Goal: Task Accomplishment & Management: Complete application form

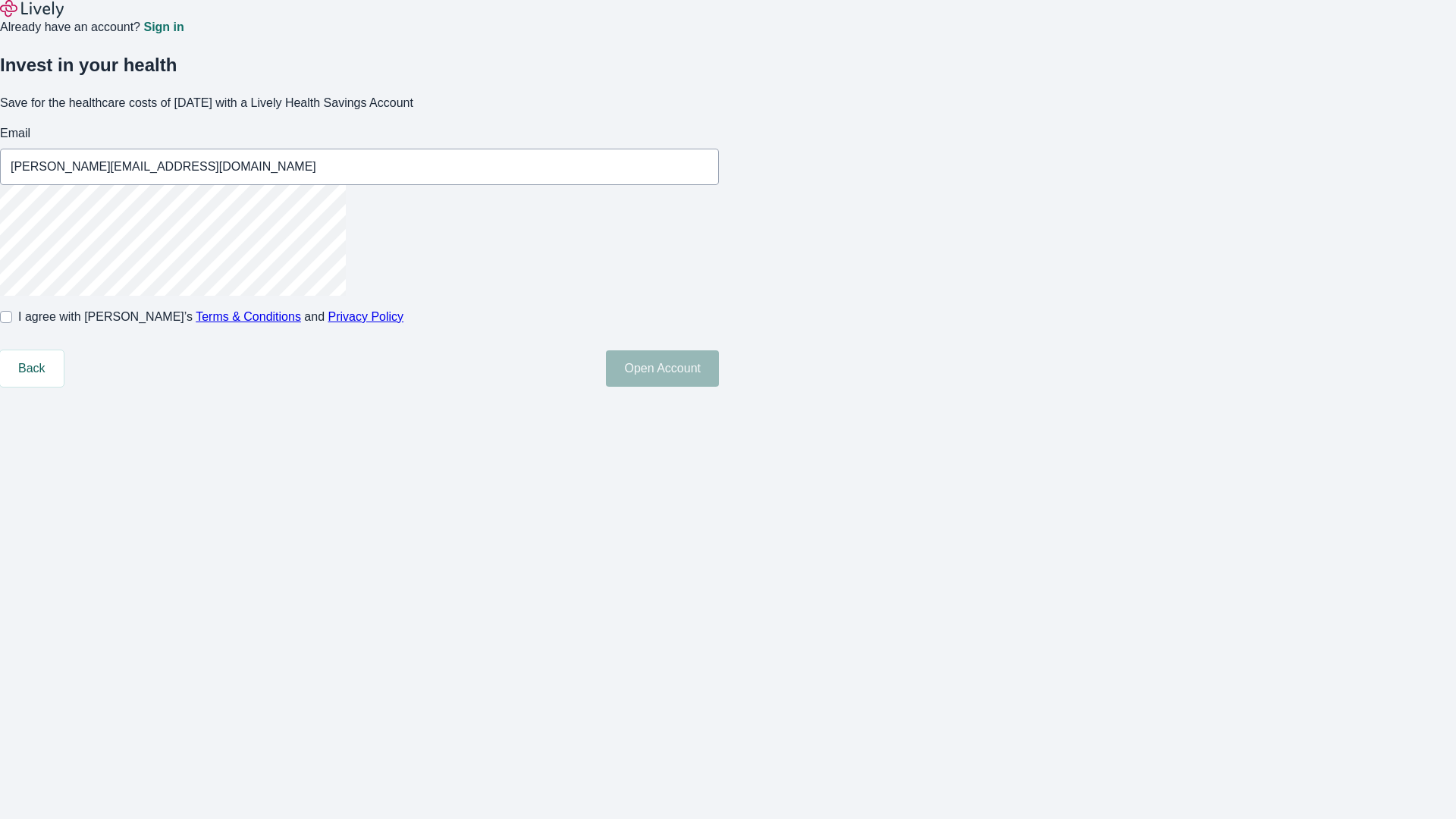
click at [12, 323] on input "I agree with Lively’s Terms & Conditions and Privacy Policy" at bounding box center [6, 317] width 12 height 12
checkbox input "true"
click at [719, 387] on button "Open Account" at bounding box center [662, 369] width 113 height 37
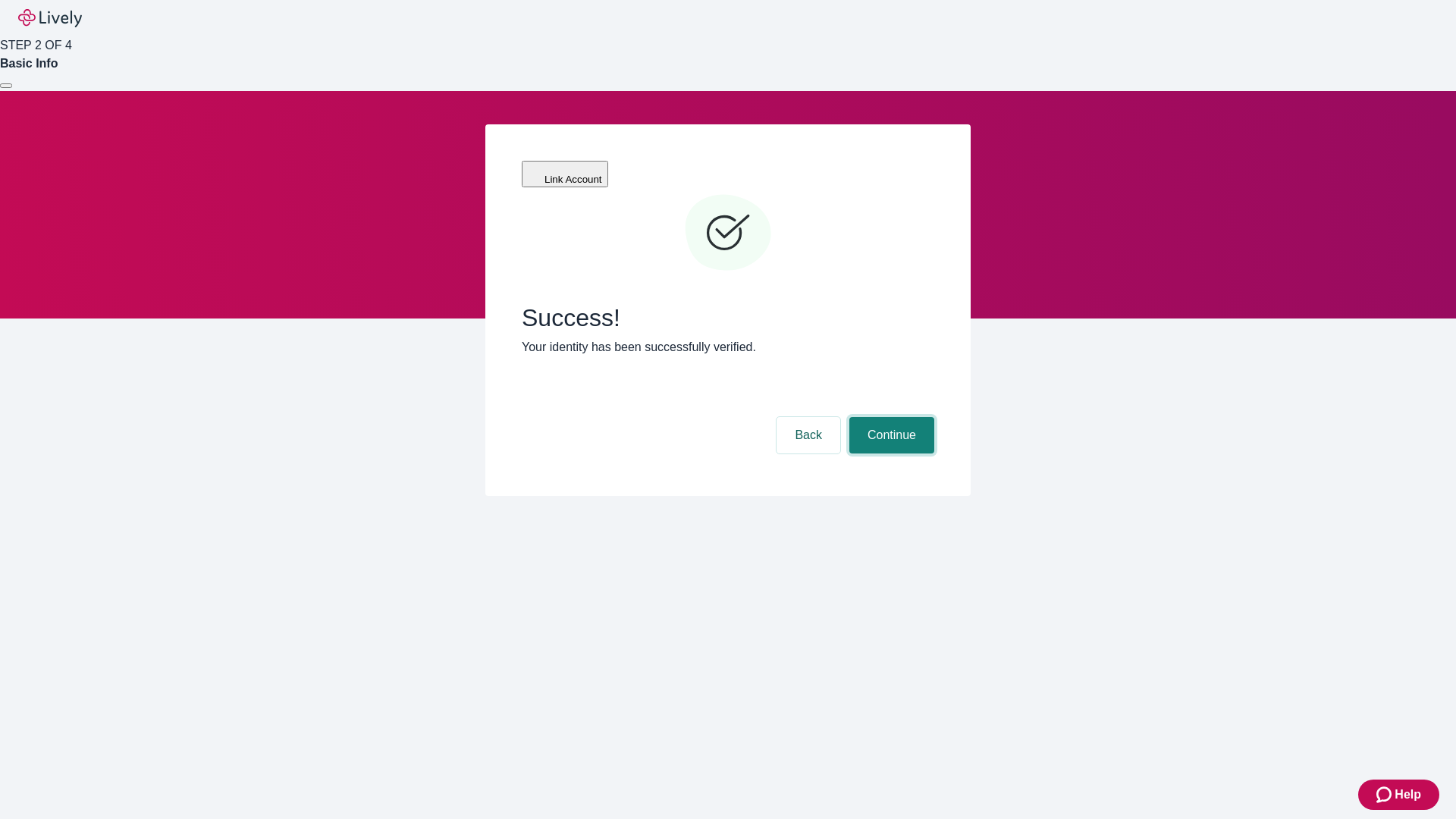
click at [890, 417] on button "Continue" at bounding box center [891, 435] width 85 height 37
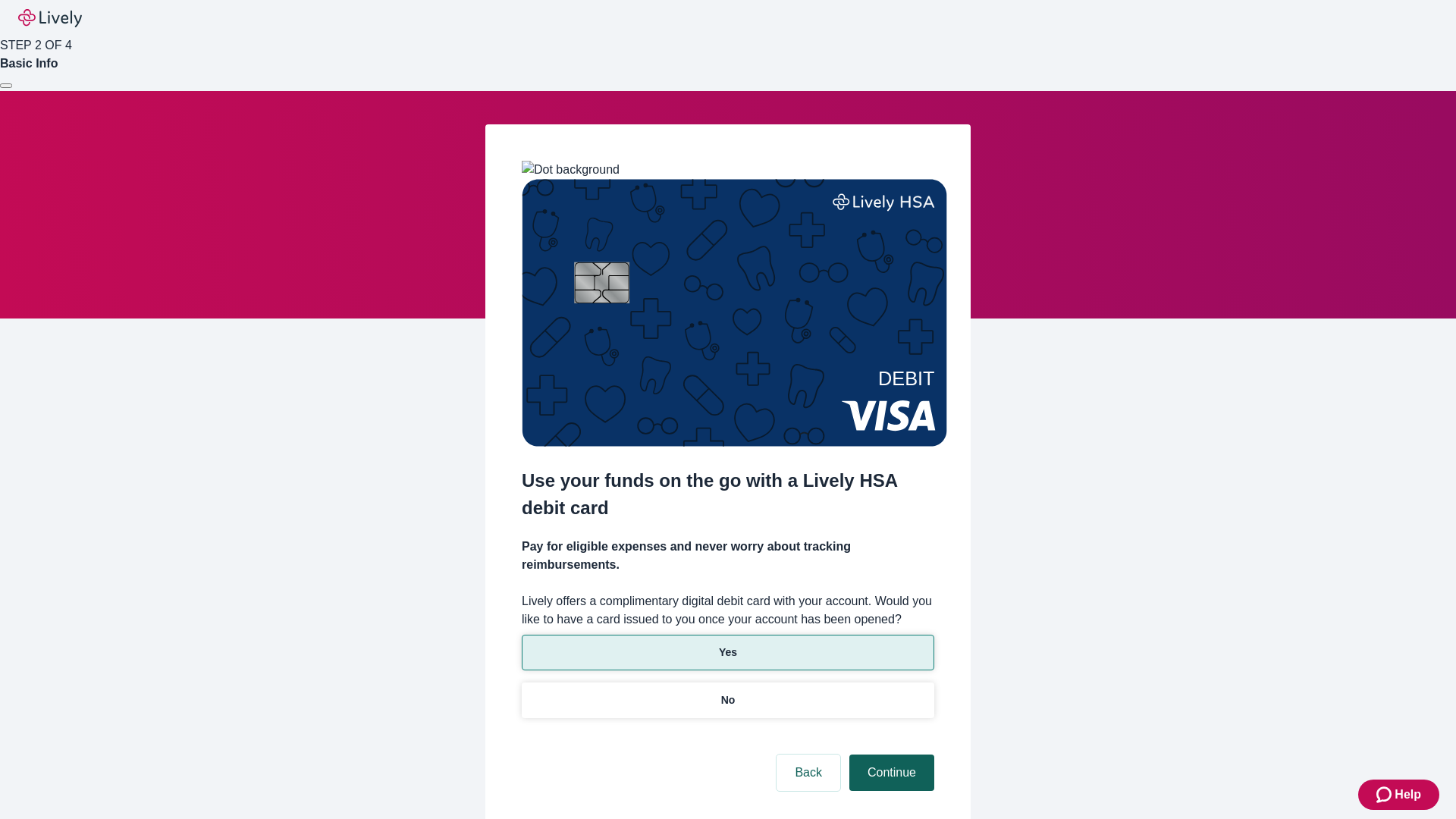
click at [727, 645] on p "Yes" at bounding box center [728, 652] width 18 height 16
click at [890, 755] on button "Continue" at bounding box center [891, 773] width 85 height 37
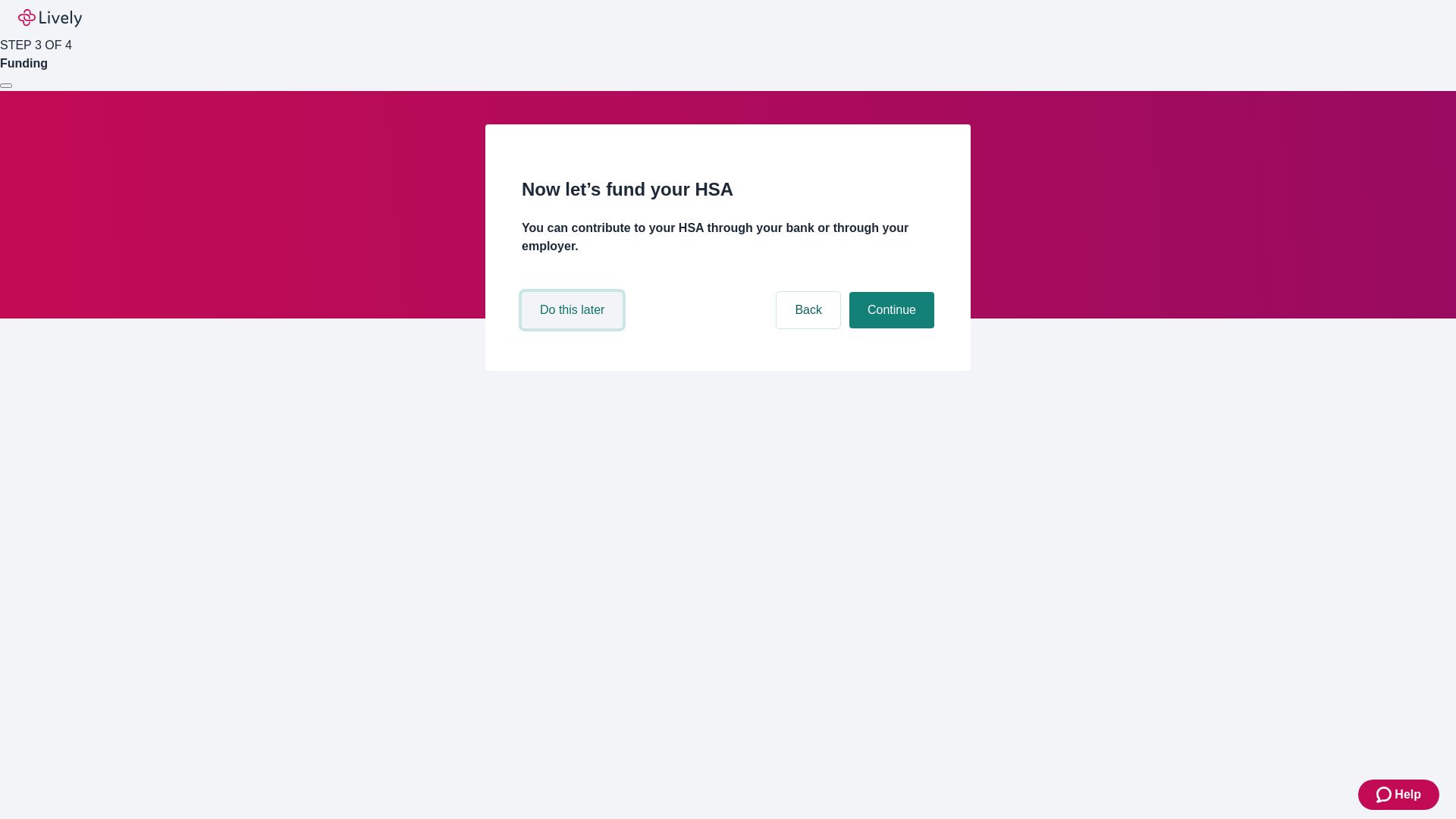
click at [574, 329] on button "Do this later" at bounding box center [572, 310] width 101 height 37
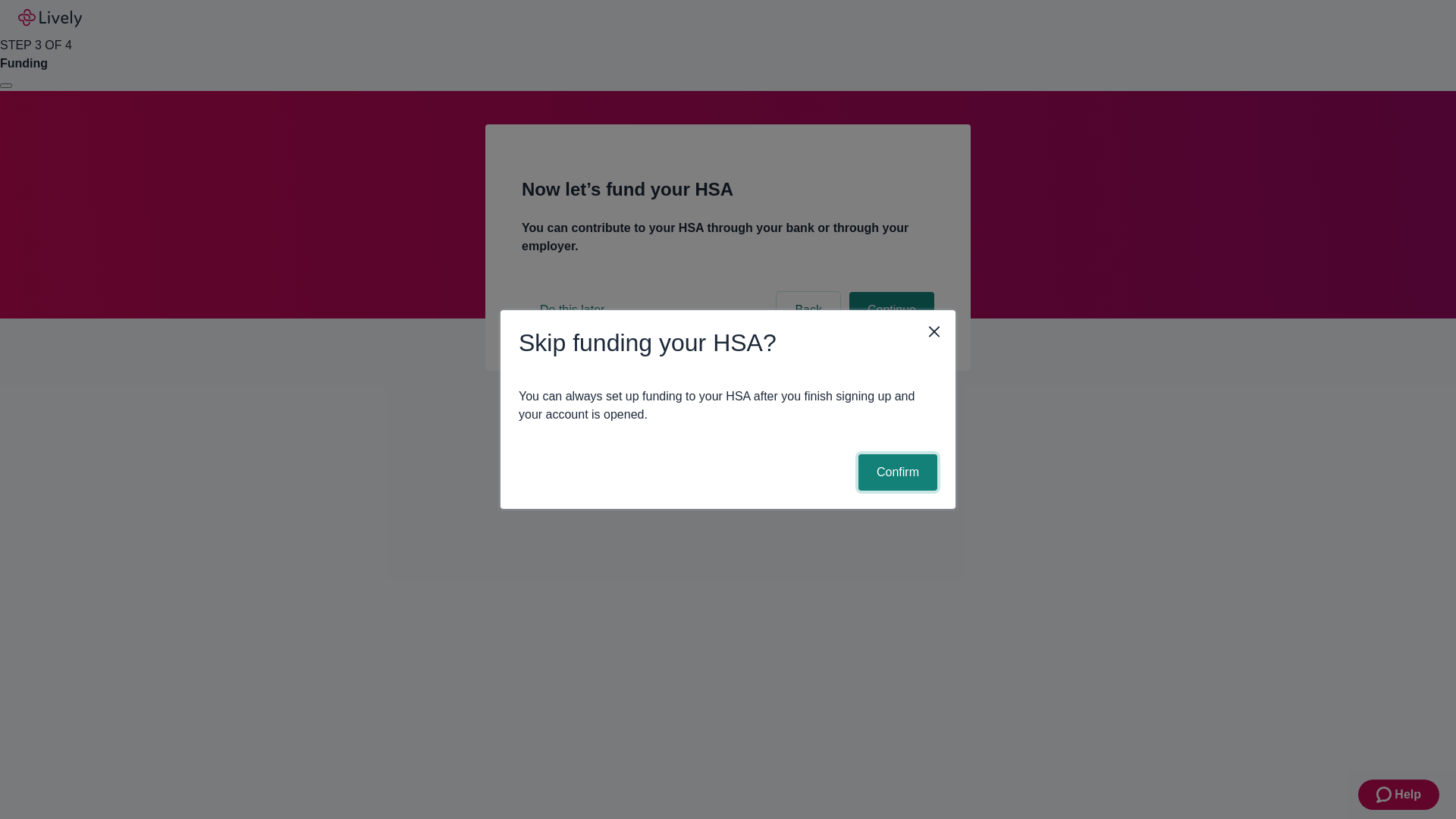
click at [896, 473] on button "Confirm" at bounding box center [898, 473] width 79 height 37
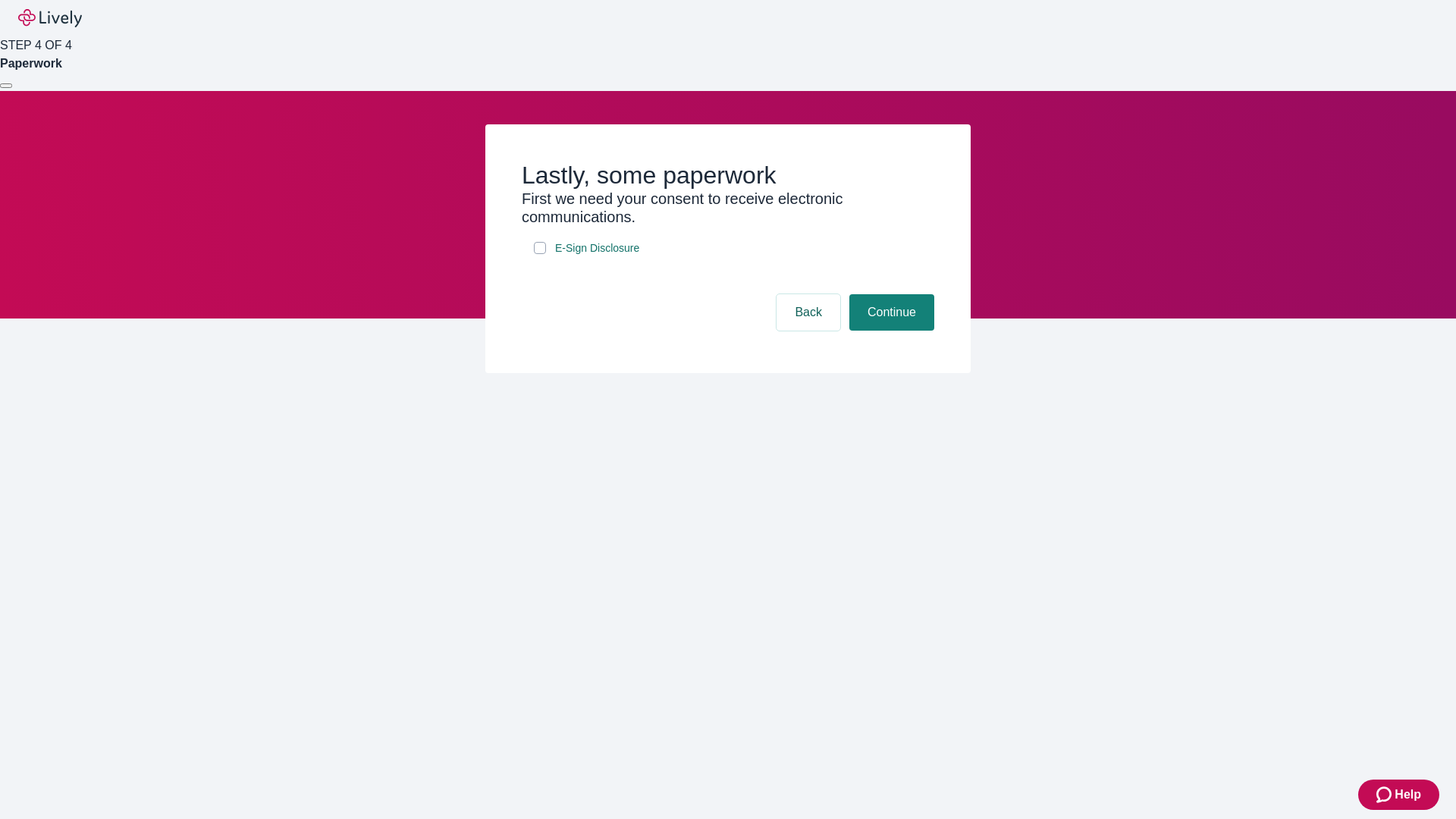
click at [540, 254] on input "E-Sign Disclosure" at bounding box center [540, 248] width 12 height 12
checkbox input "true"
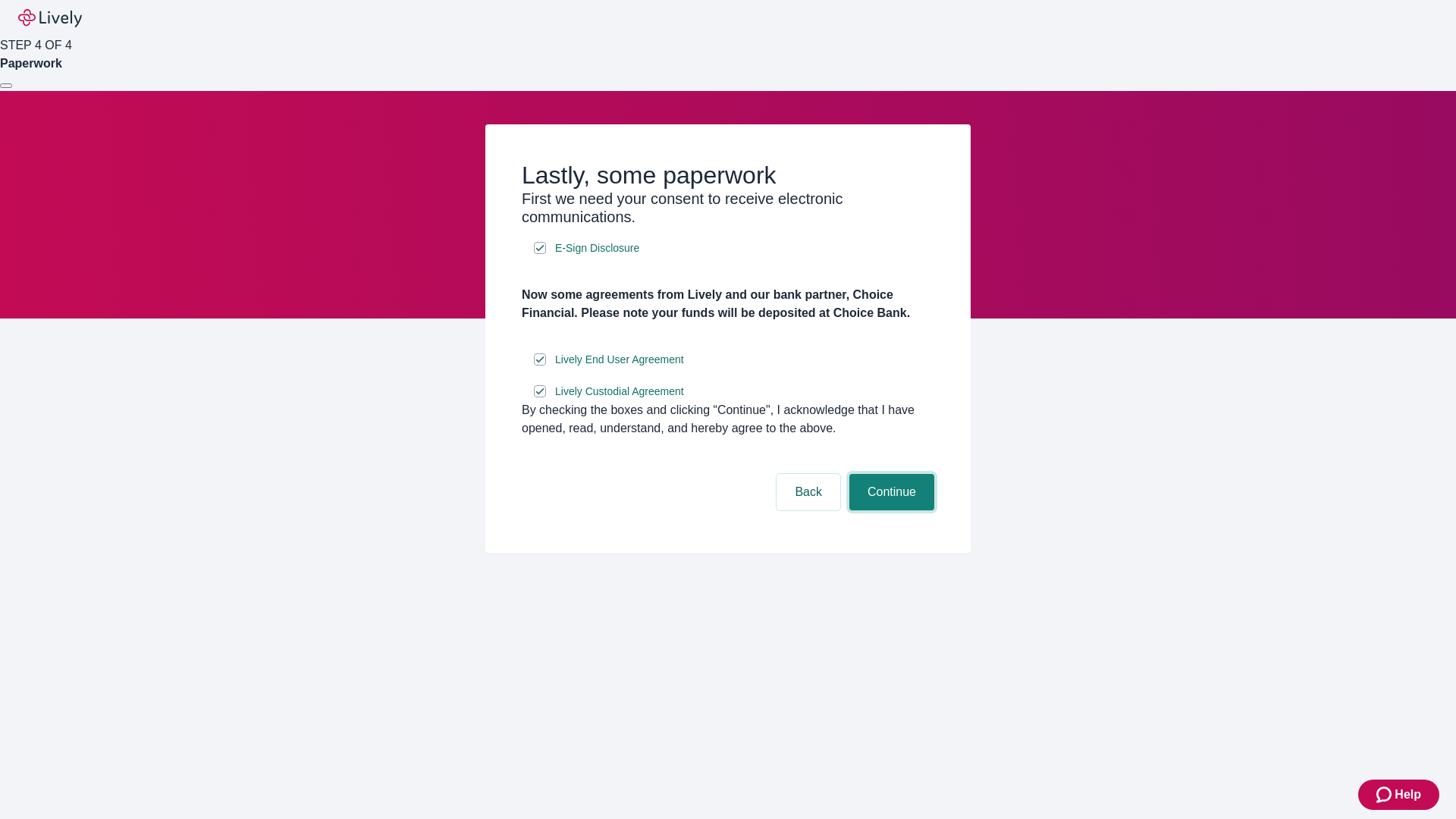
click at [890, 510] on button "Continue" at bounding box center [891, 493] width 85 height 37
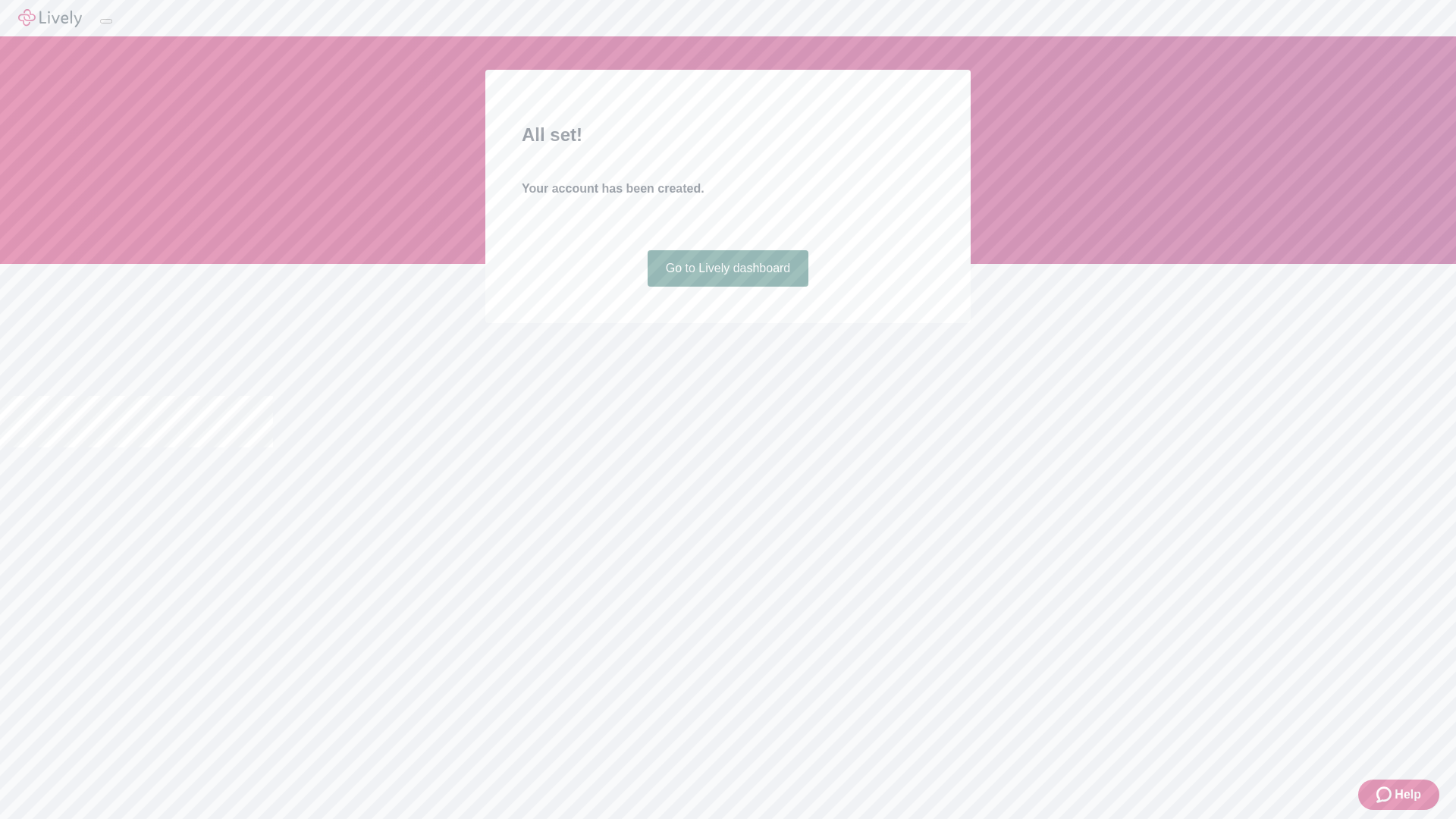
click at [727, 286] on link "Go to Lively dashboard" at bounding box center [728, 269] width 161 height 37
